Goal: Information Seeking & Learning: Learn about a topic

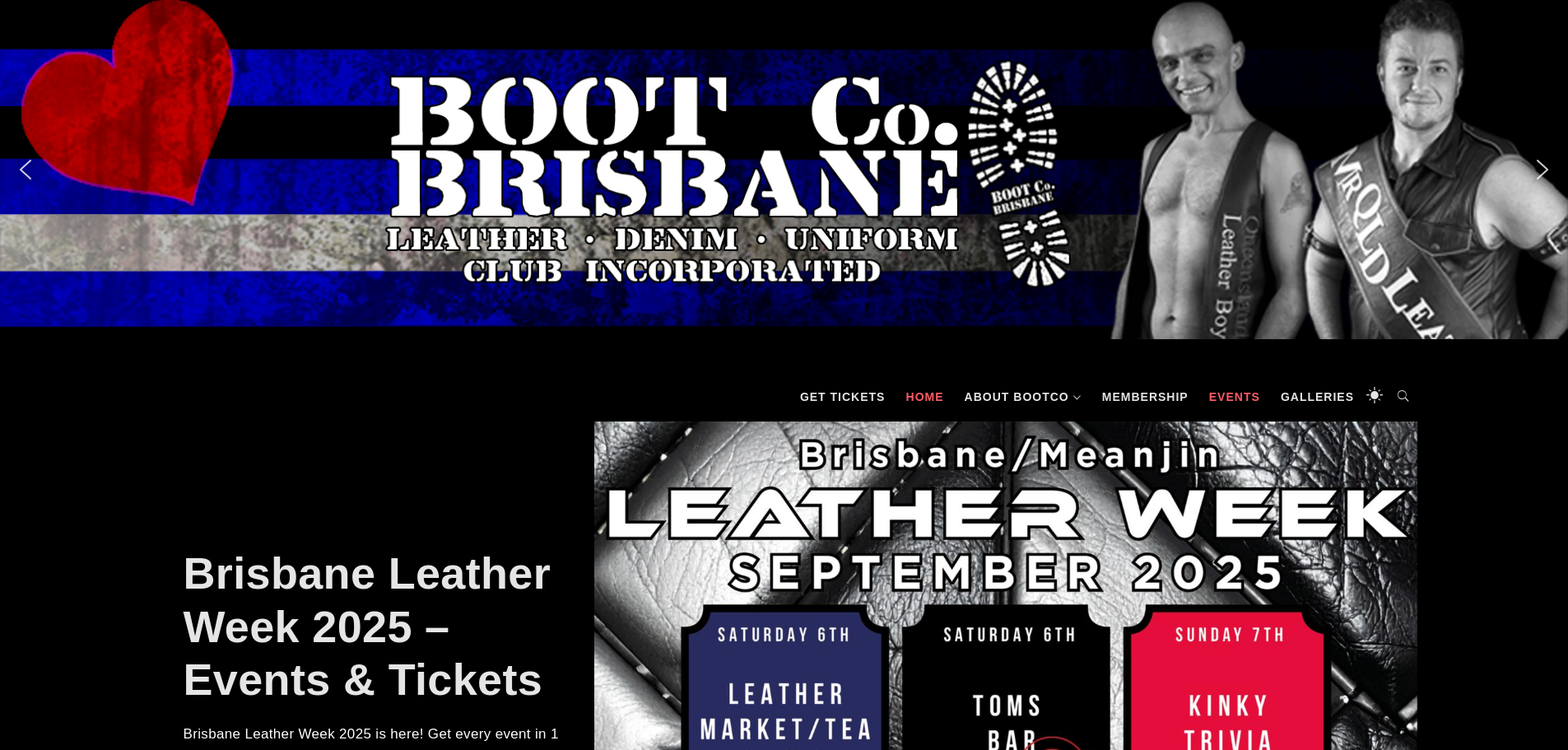
click at [1224, 400] on link "Events" at bounding box center [1234, 396] width 67 height 49
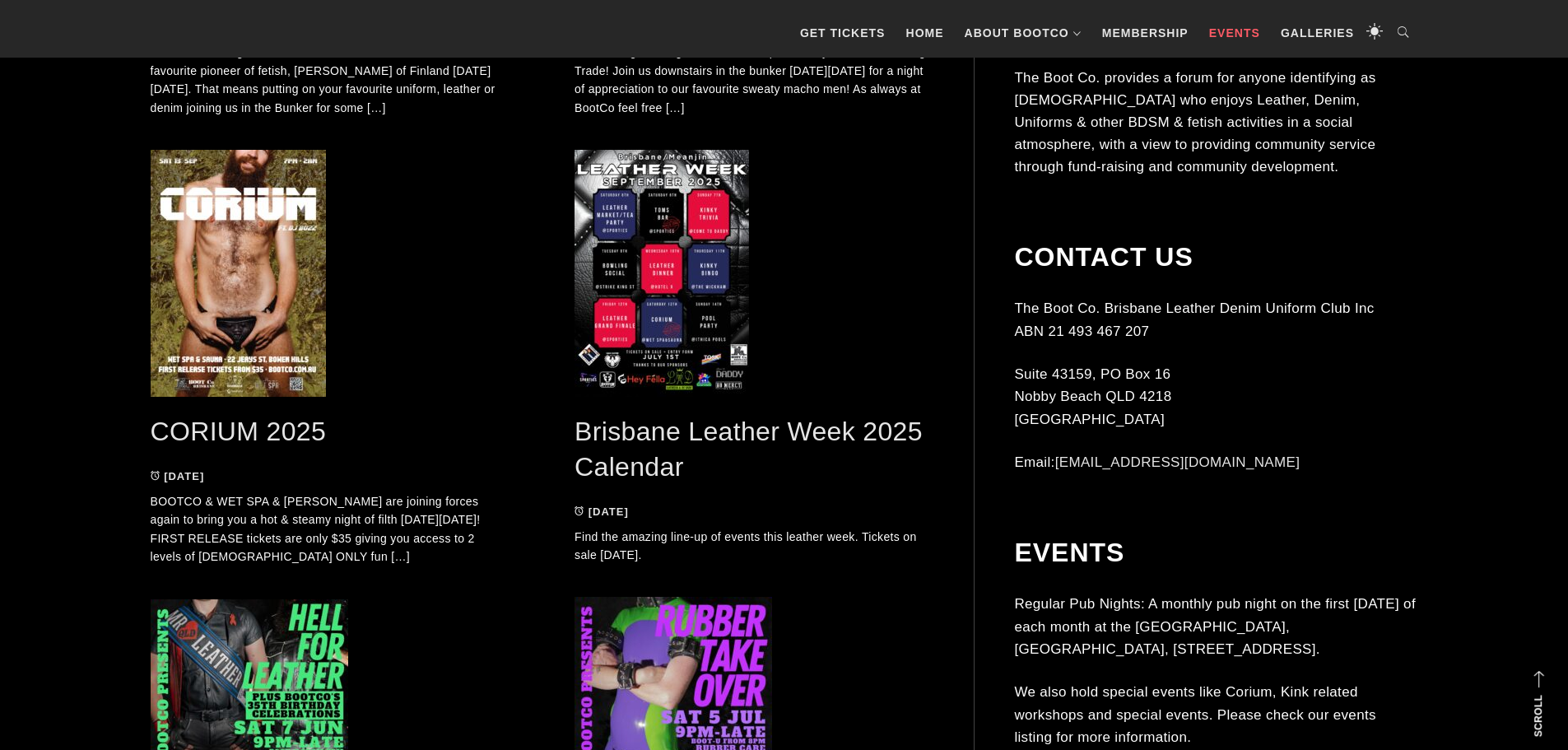
scroll to position [823, 0]
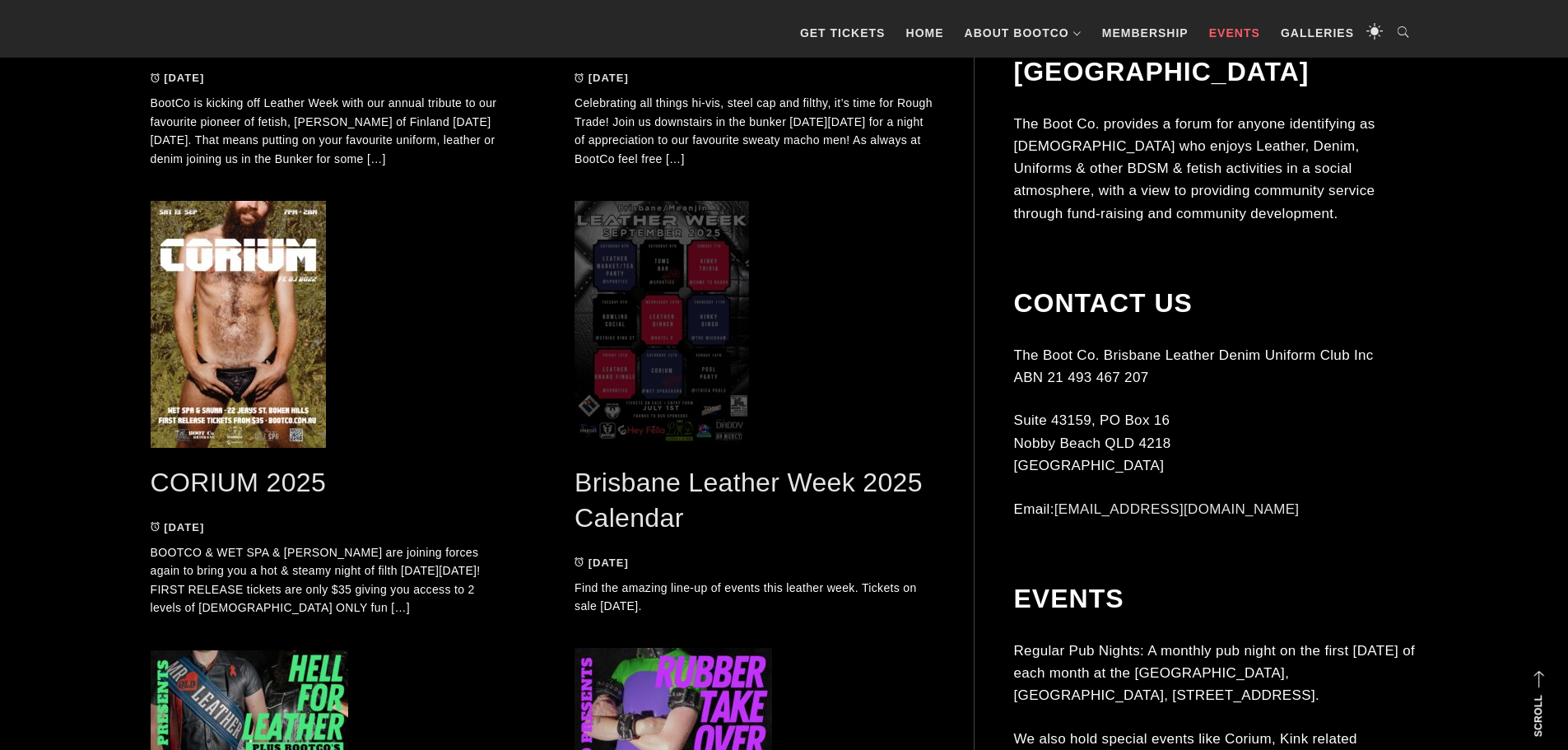
click at [708, 362] on span at bounding box center [754, 324] width 359 height 247
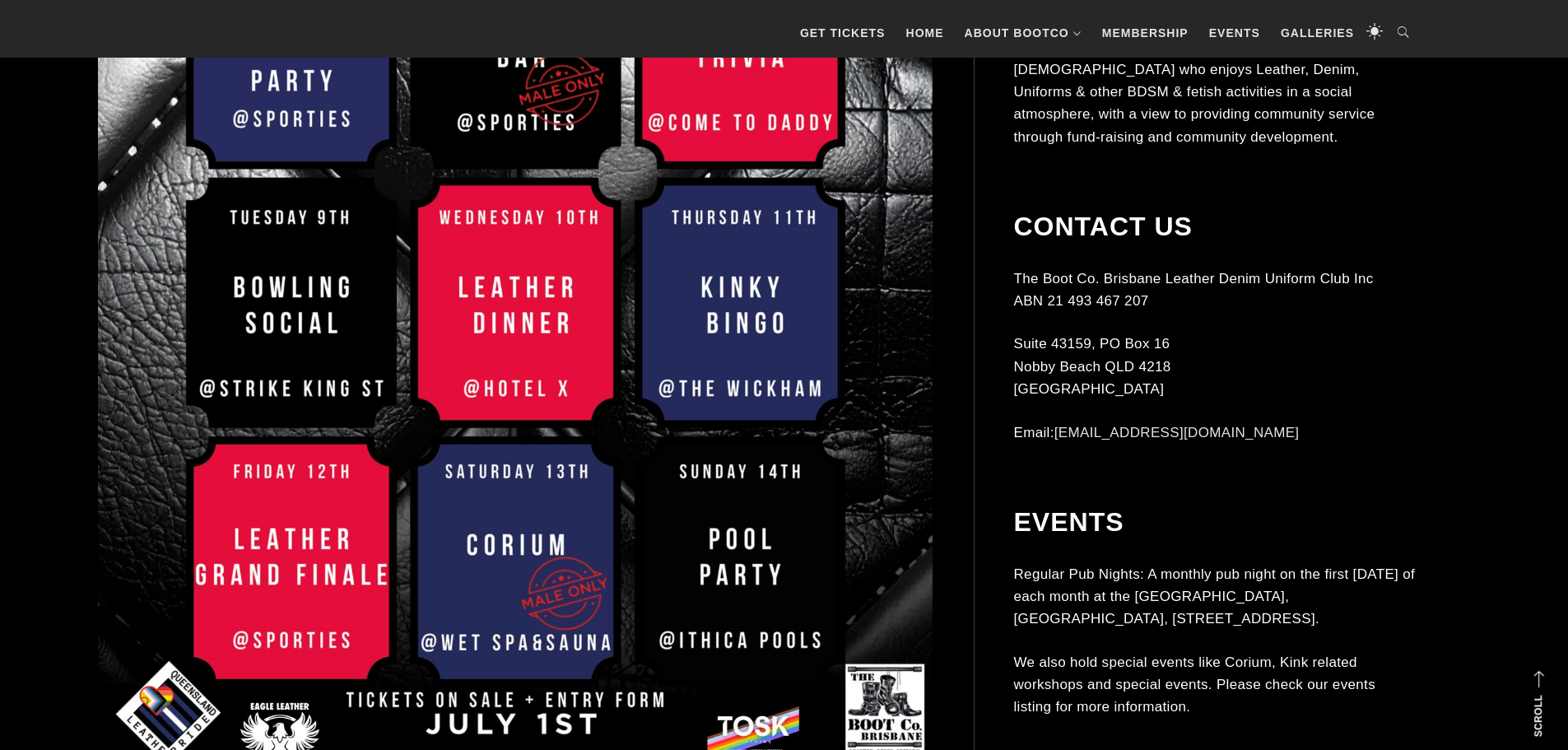
scroll to position [823, 0]
